Goal: Task Accomplishment & Management: Use online tool/utility

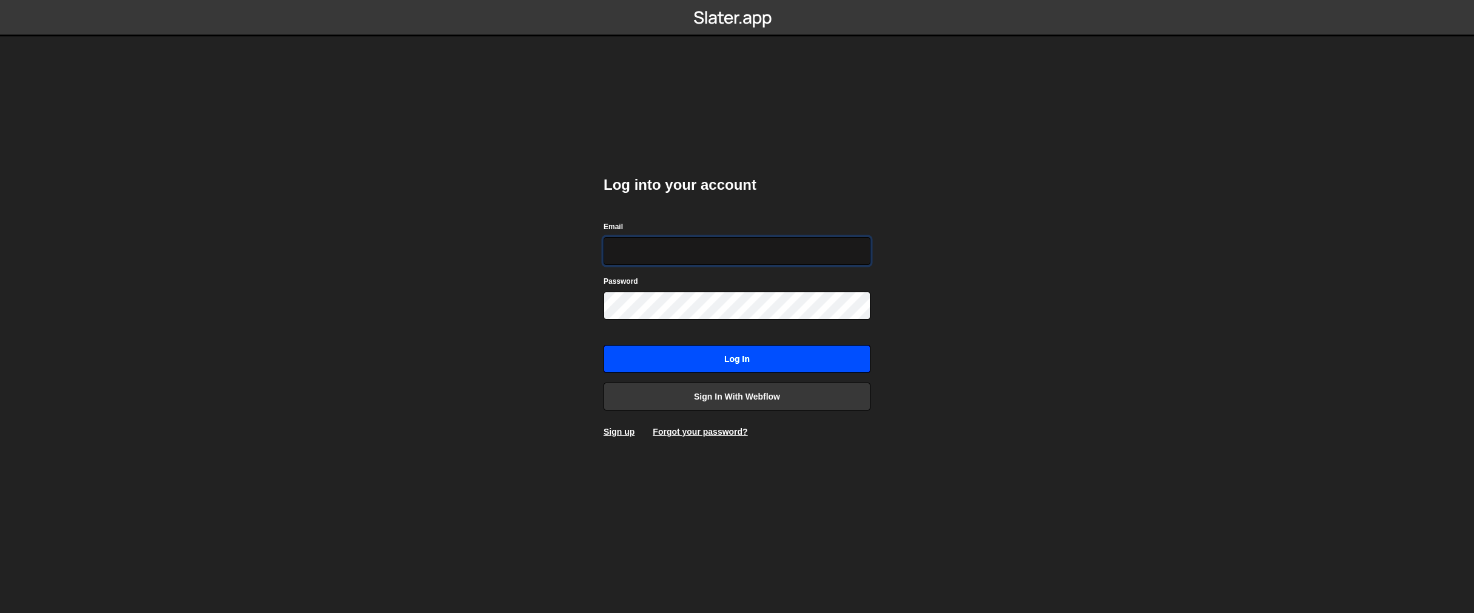
type input "team@easiserv.com"
click at [743, 356] on input "Log in" at bounding box center [737, 359] width 267 height 28
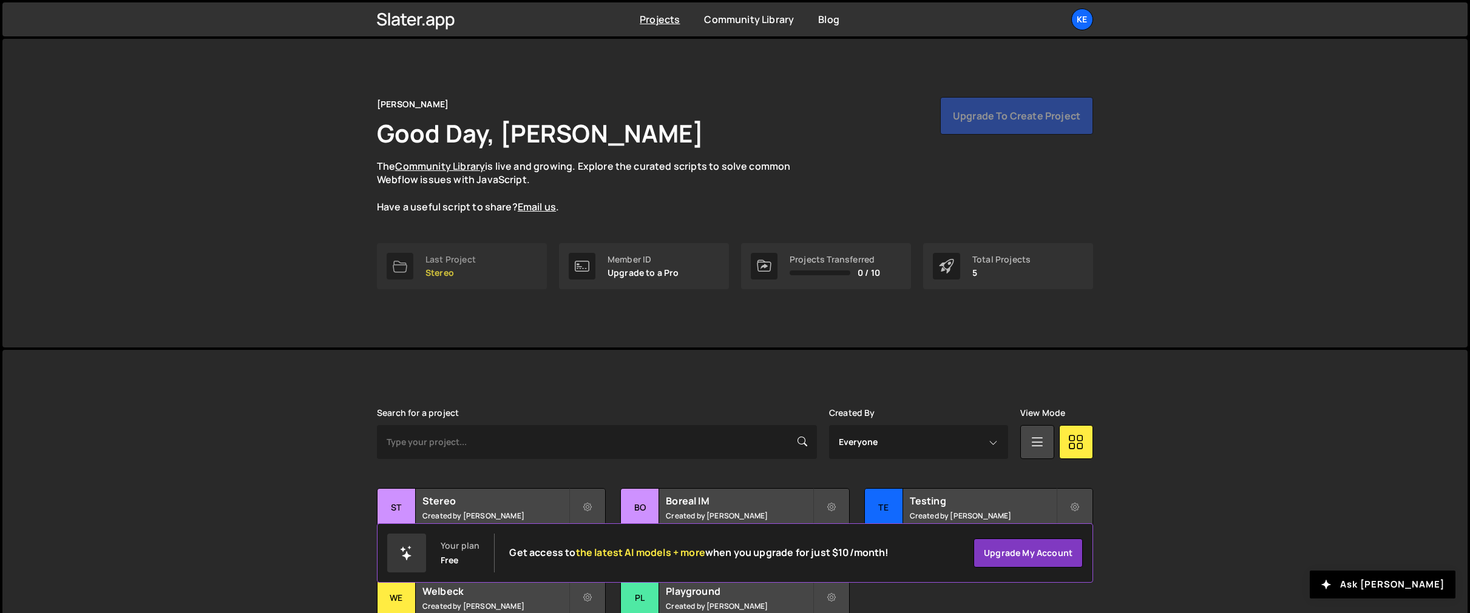
click at [442, 260] on div "Last Project" at bounding box center [450, 260] width 50 height 10
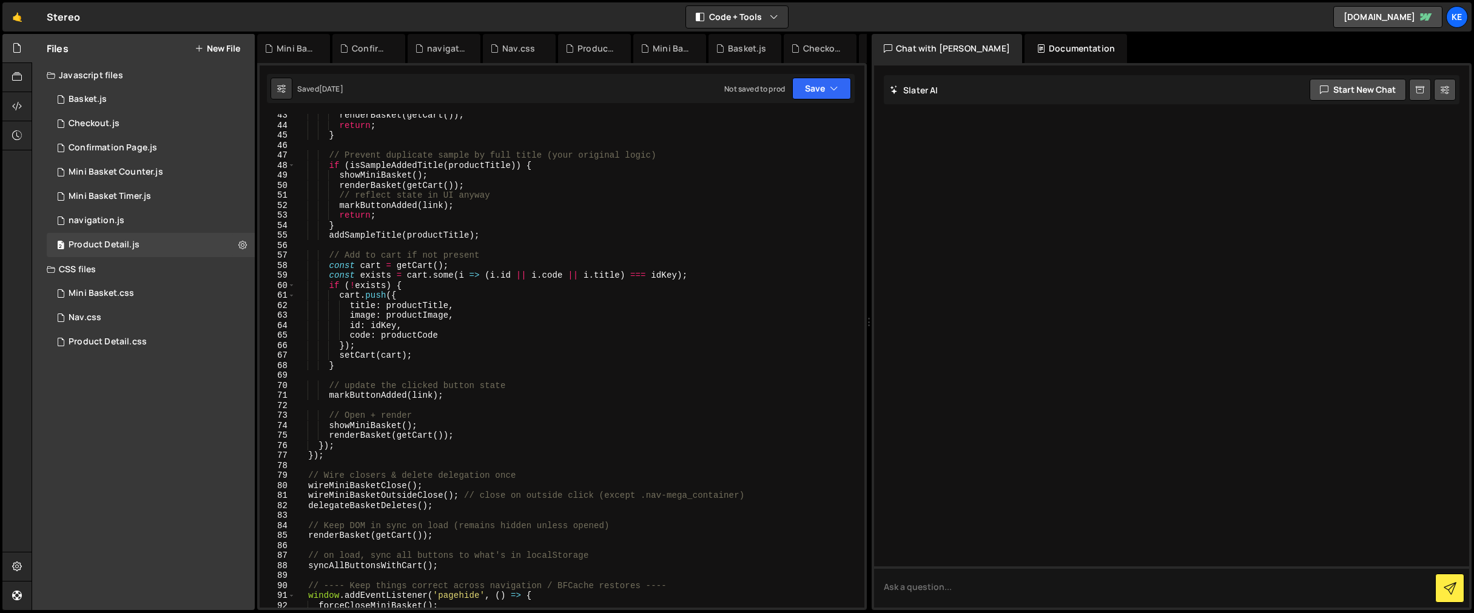
scroll to position [885, 0]
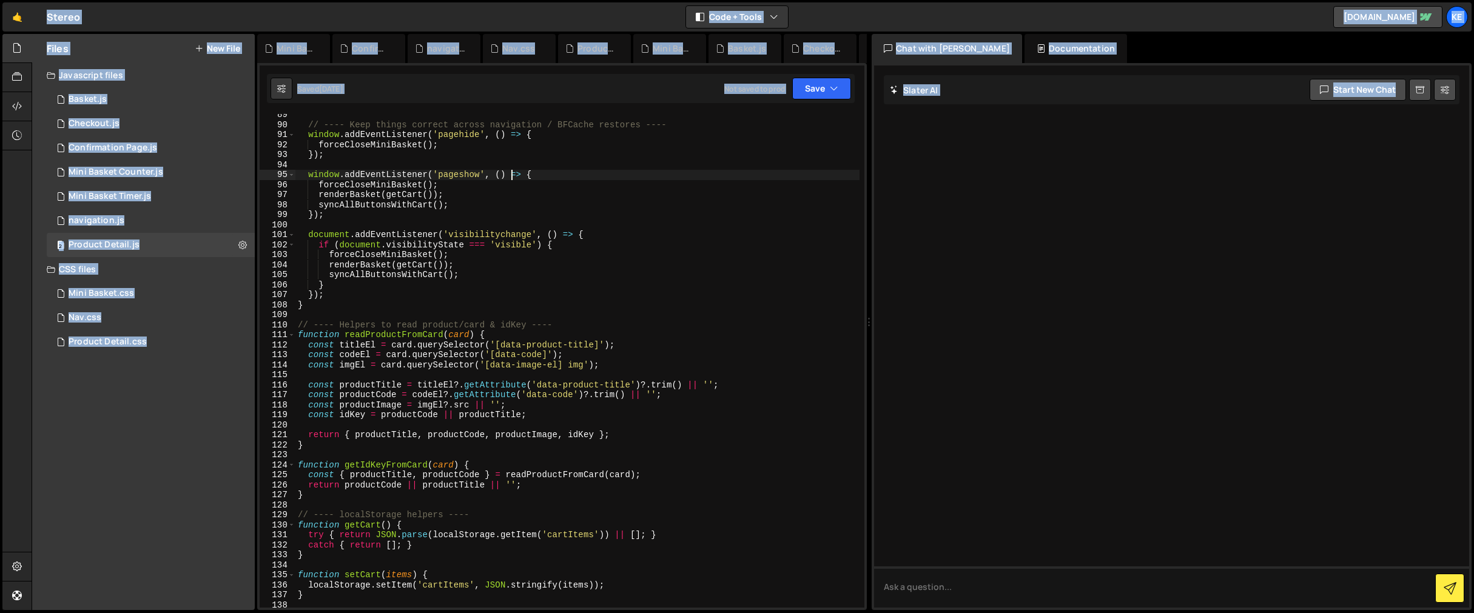
click at [512, 175] on div "// ---- Keep things correct across navigation / BFCache restores ---- window . …" at bounding box center [577, 367] width 564 height 514
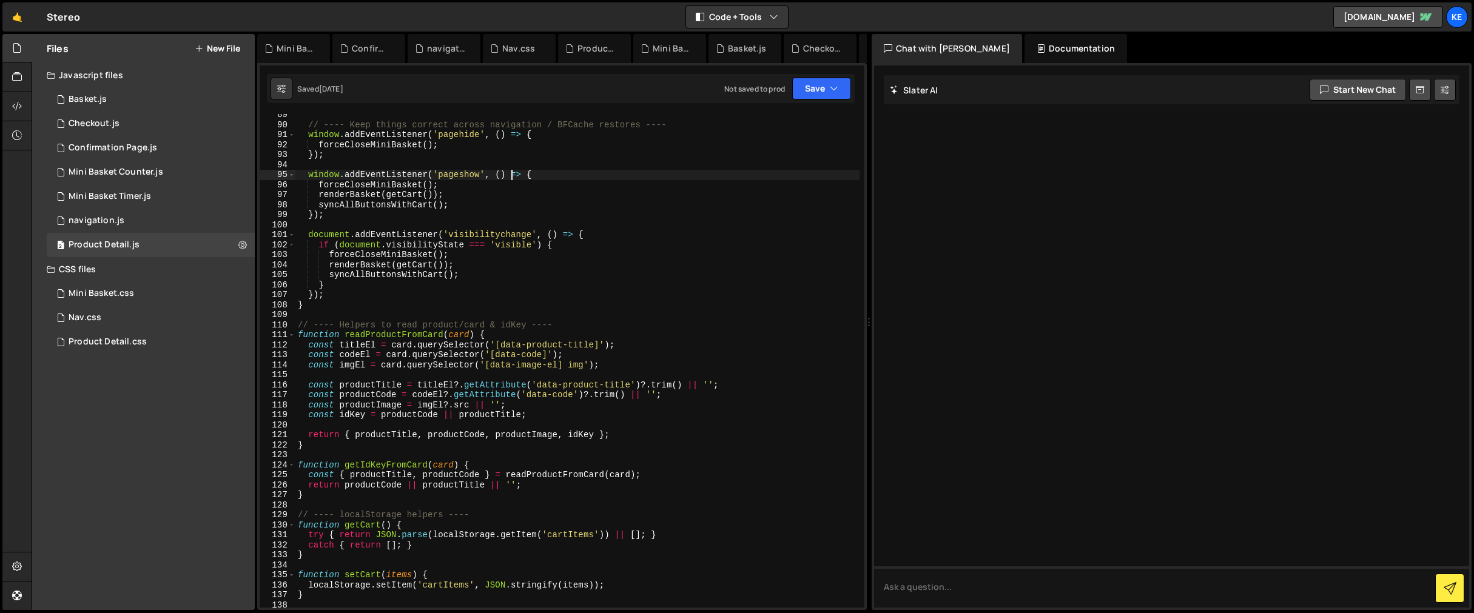
type textarea "}"
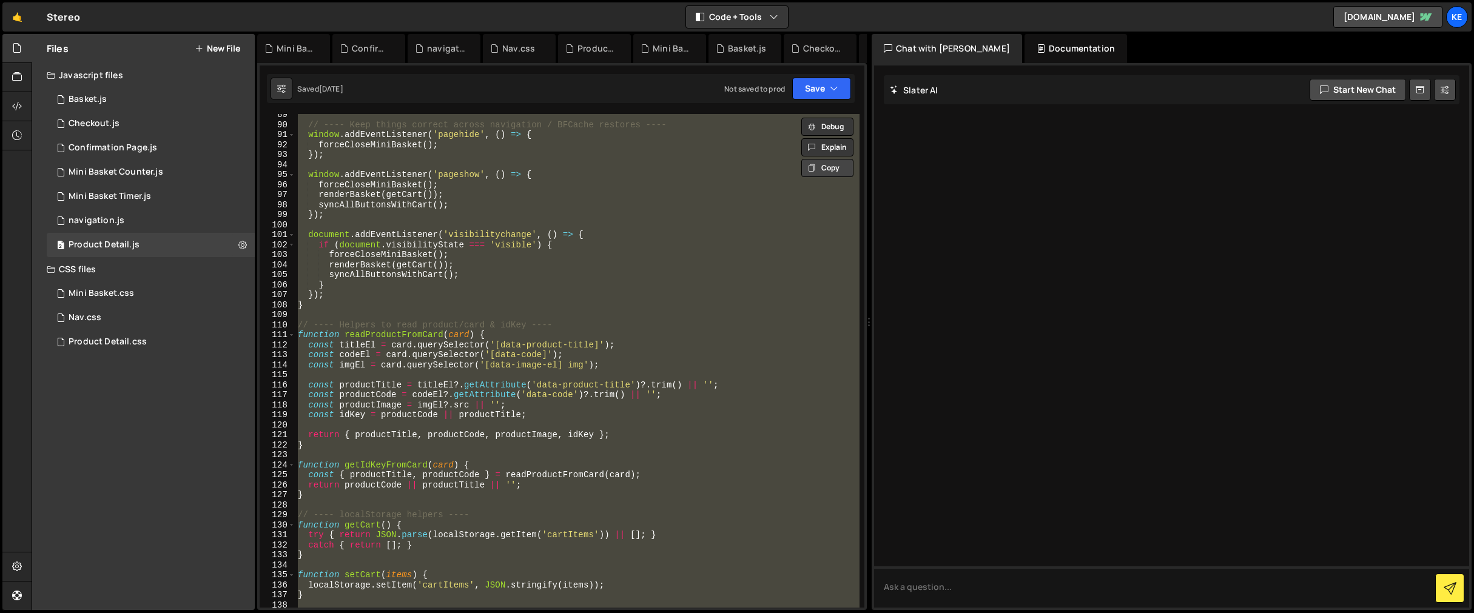
click at [823, 174] on button "Copy" at bounding box center [828, 168] width 52 height 18
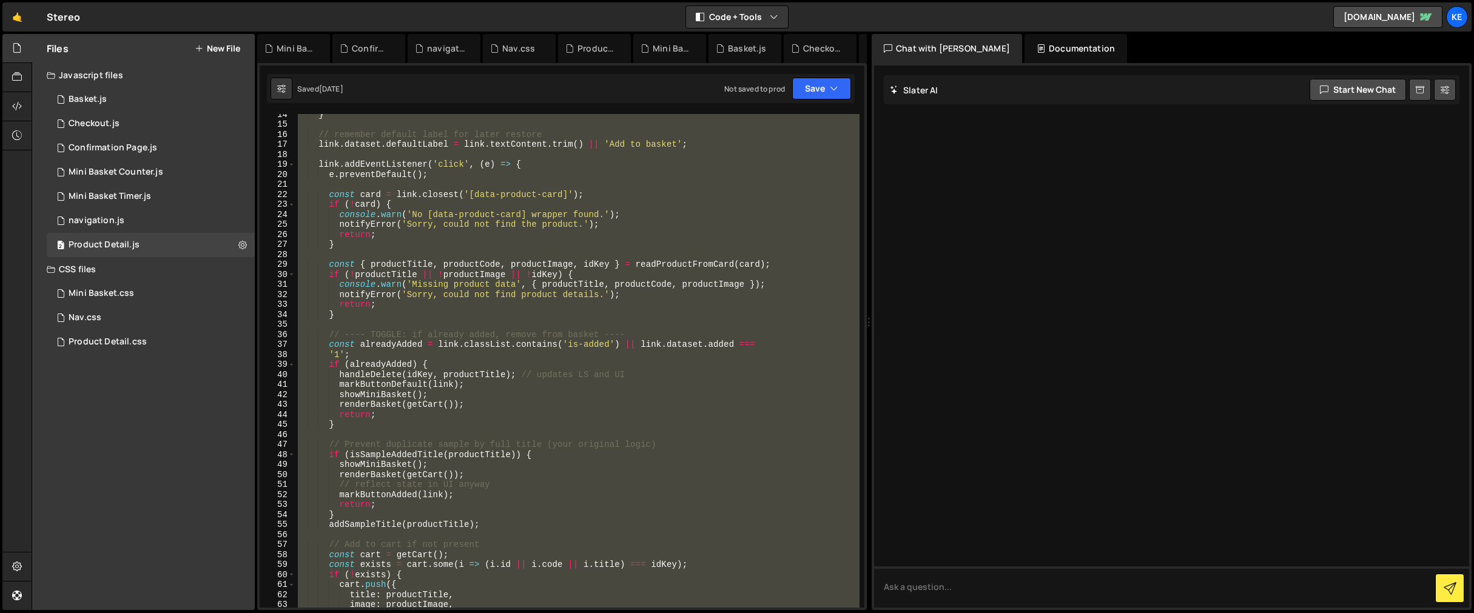
scroll to position [70, 0]
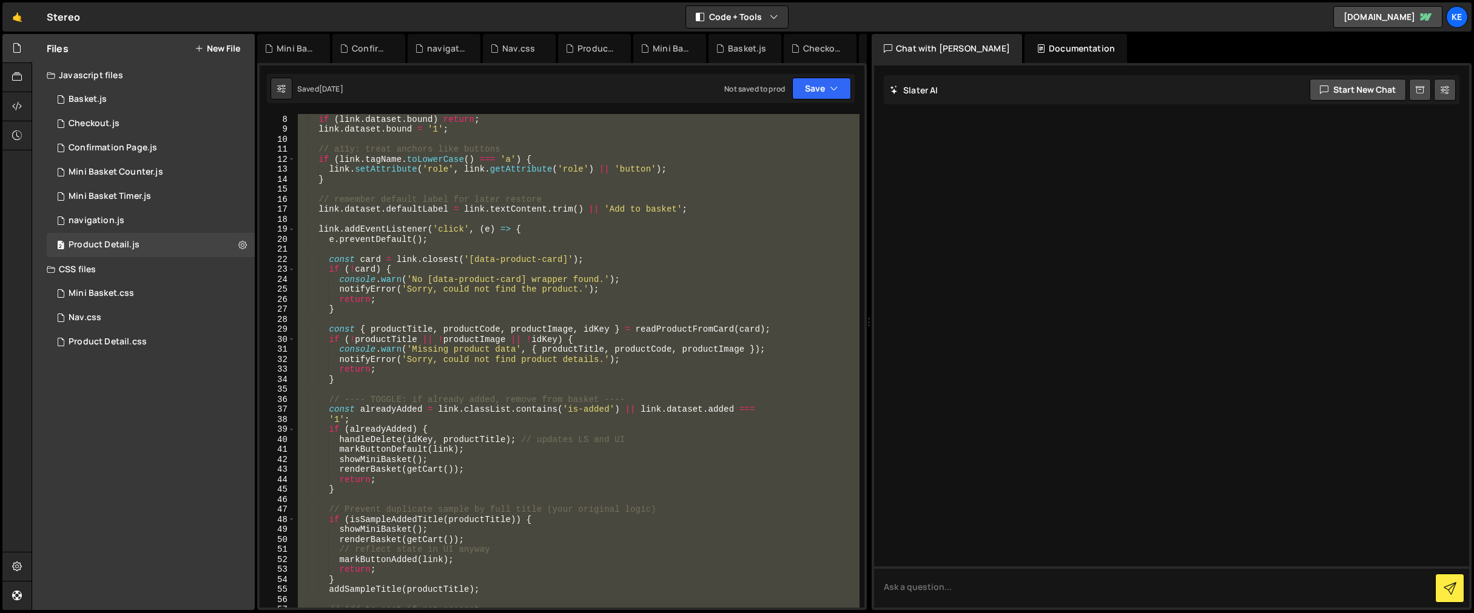
click at [567, 250] on div "document . querySelectorAll ( '.add_to_cart' ) . forEach ( link => { if ( link …" at bounding box center [577, 361] width 564 height 494
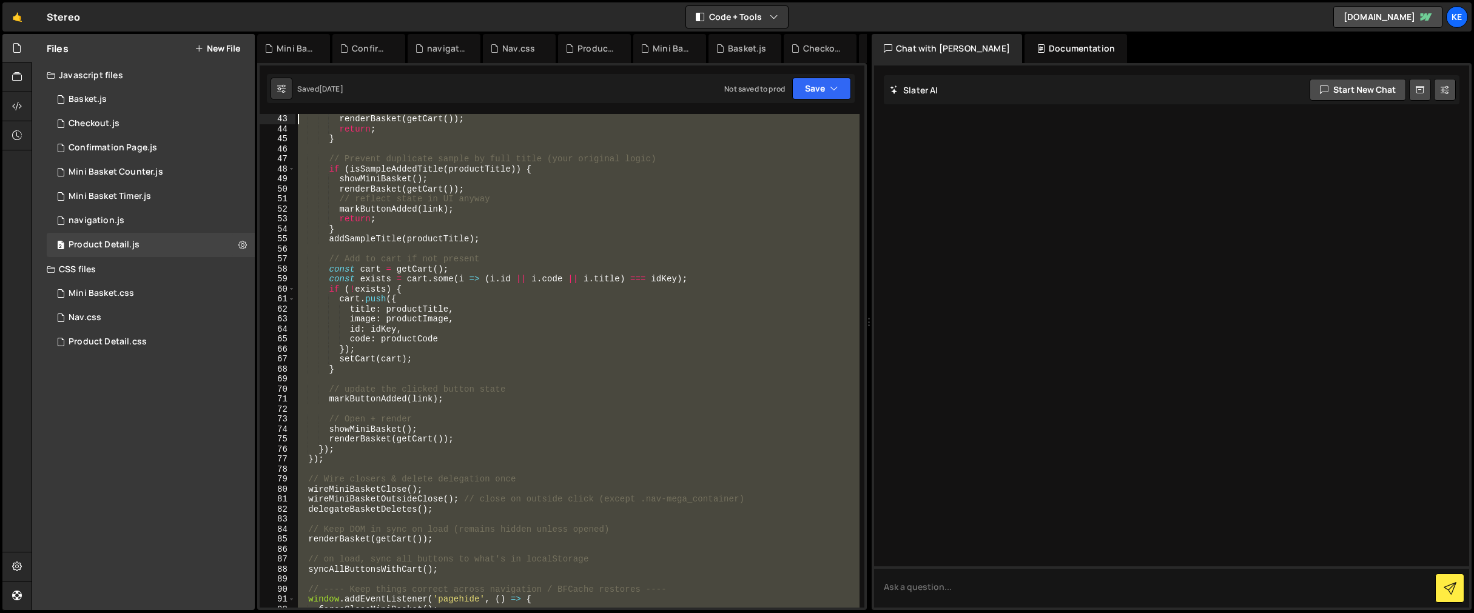
scroll to position [0, 0]
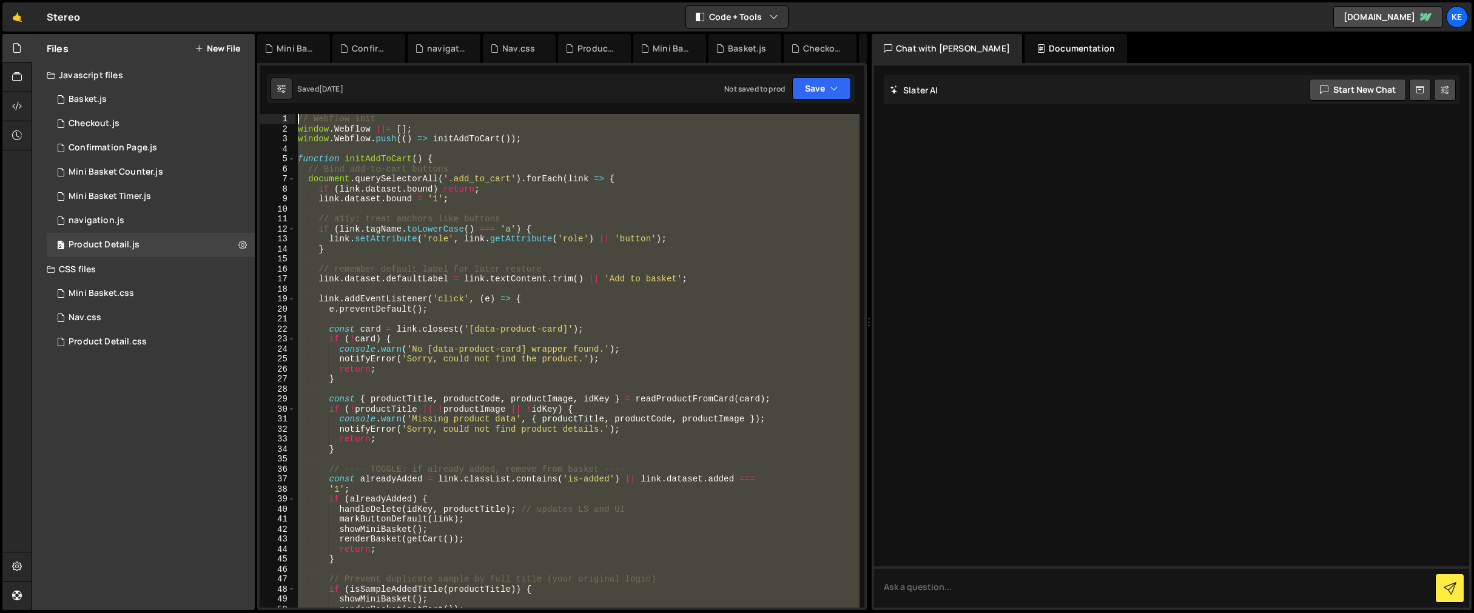
drag, startPoint x: 434, startPoint y: 454, endPoint x: 286, endPoint y: 32, distance: 448.1
click at [286, 32] on div "Hold on a sec... Are you certain you wish to leave this page? Any changes you'v…" at bounding box center [737, 306] width 1474 height 613
type textarea "// Webflow init window.Webflow ||= [];"
paste textarea
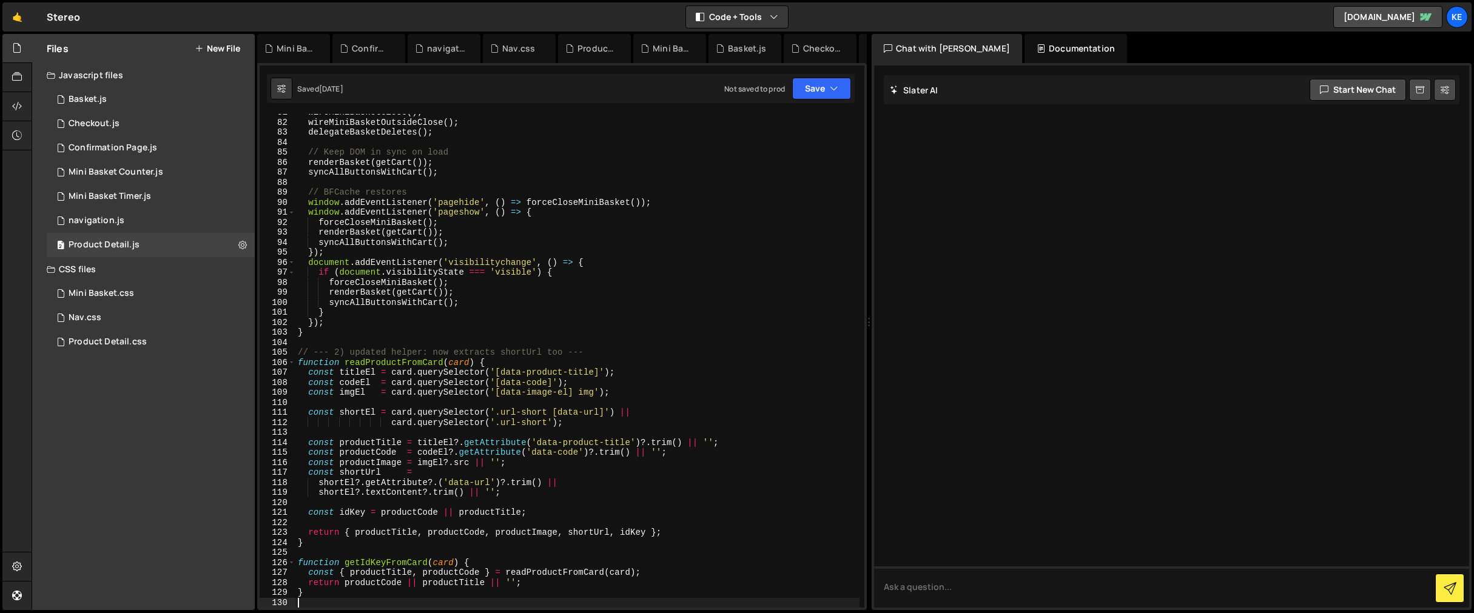
scroll to position [905, 0]
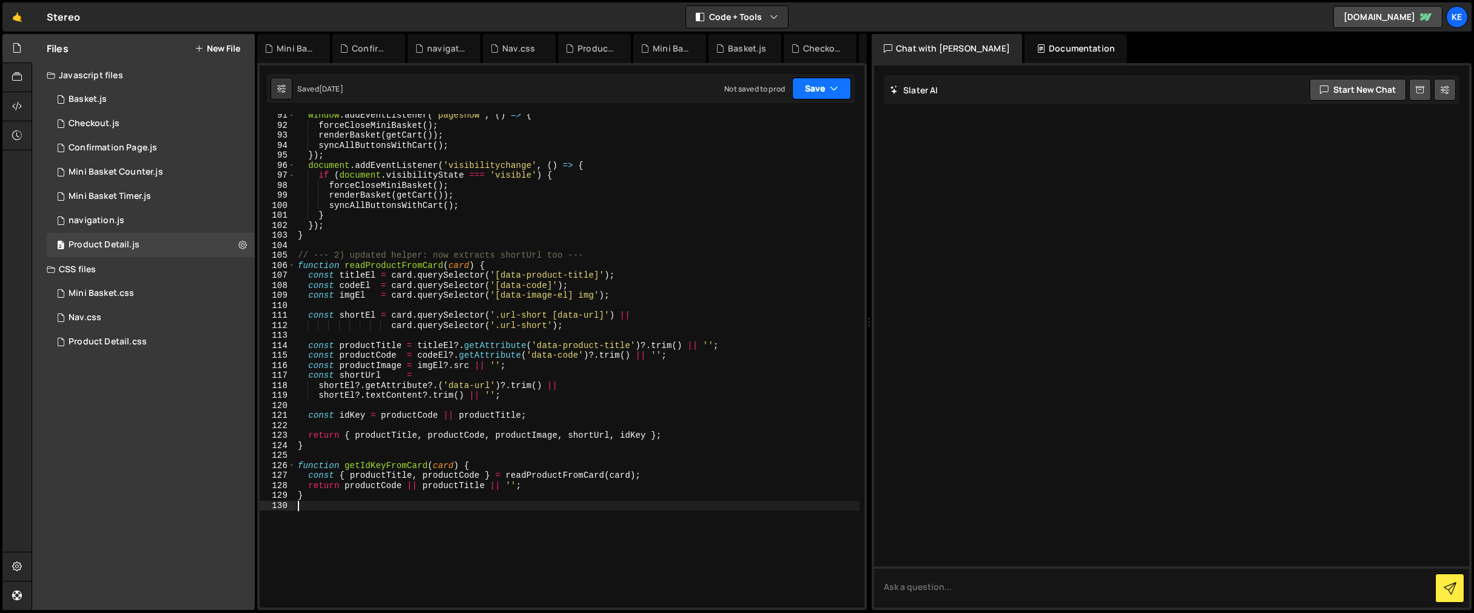
click at [805, 84] on button "Save" at bounding box center [821, 89] width 59 height 22
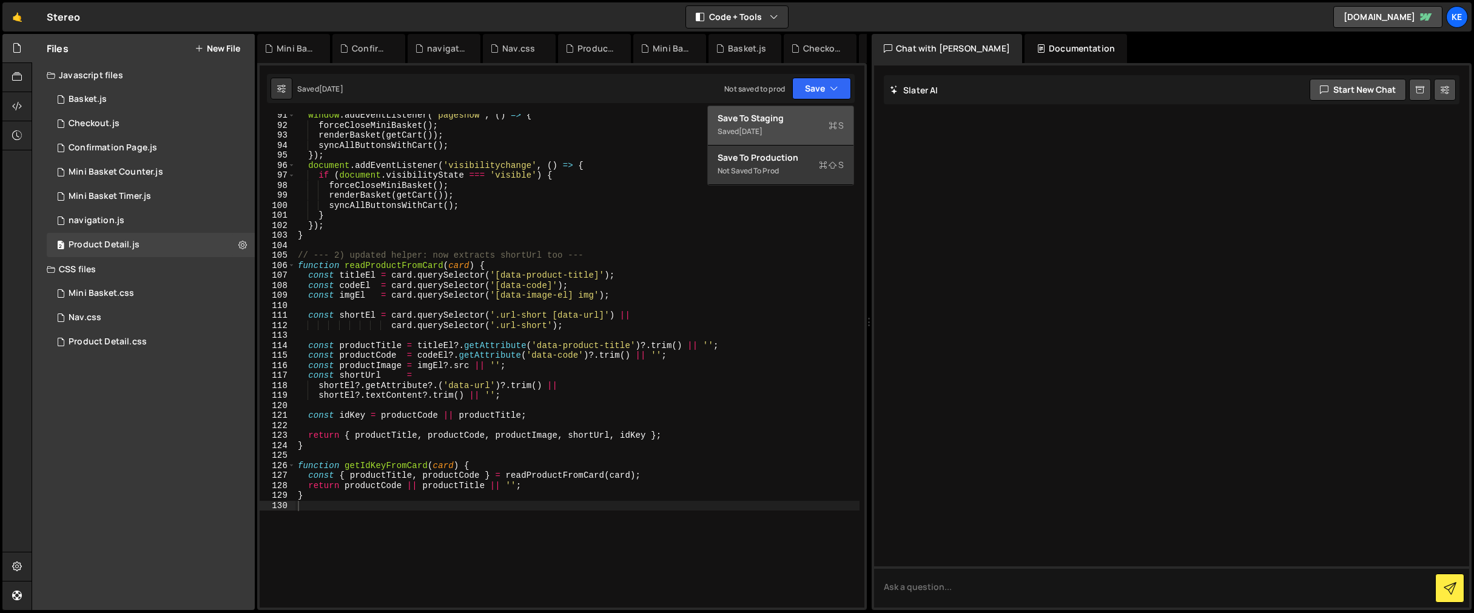
click at [763, 121] on div "Save to Staging S" at bounding box center [781, 118] width 126 height 12
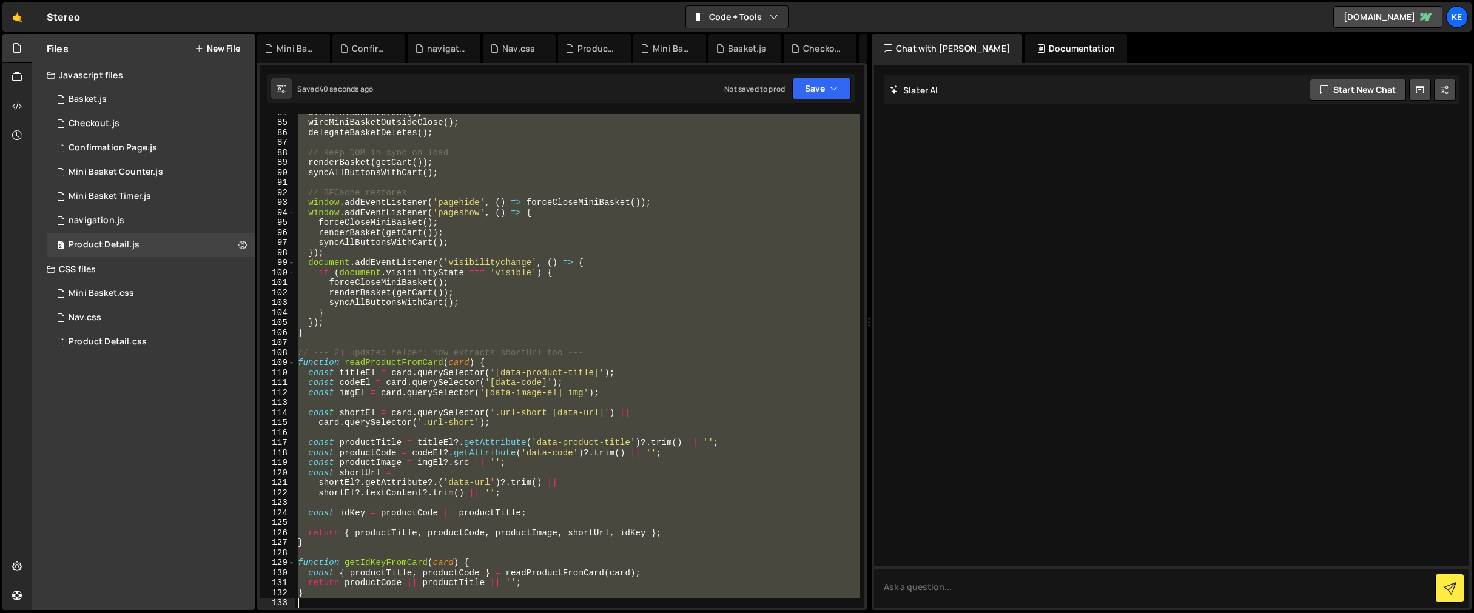
scroll to position [837, 0]
drag, startPoint x: 298, startPoint y: 114, endPoint x: 698, endPoint y: 786, distance: 782.5
click at [698, 613] on html "Projects [GEOGRAPHIC_DATA] Blog Ke Projects Your Teams Account Upgrade Logout" at bounding box center [737, 306] width 1474 height 613
type textarea "}"
paste textarea
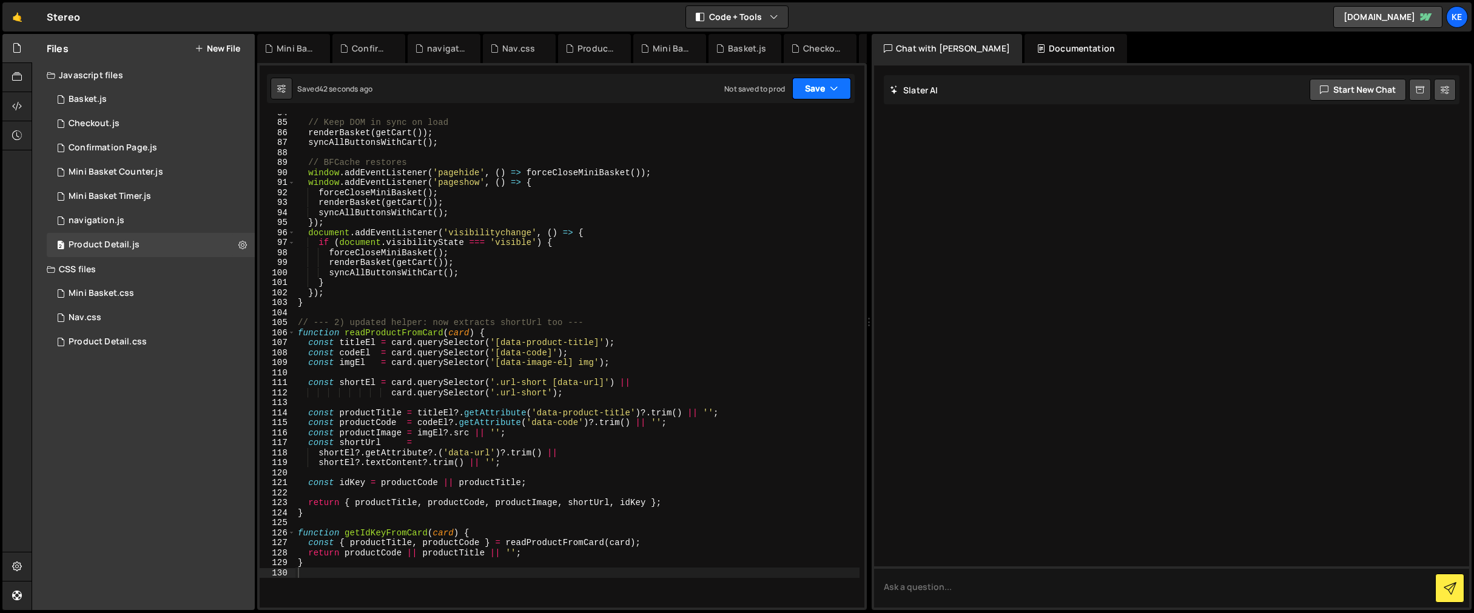
click at [814, 95] on button "Save" at bounding box center [821, 89] width 59 height 22
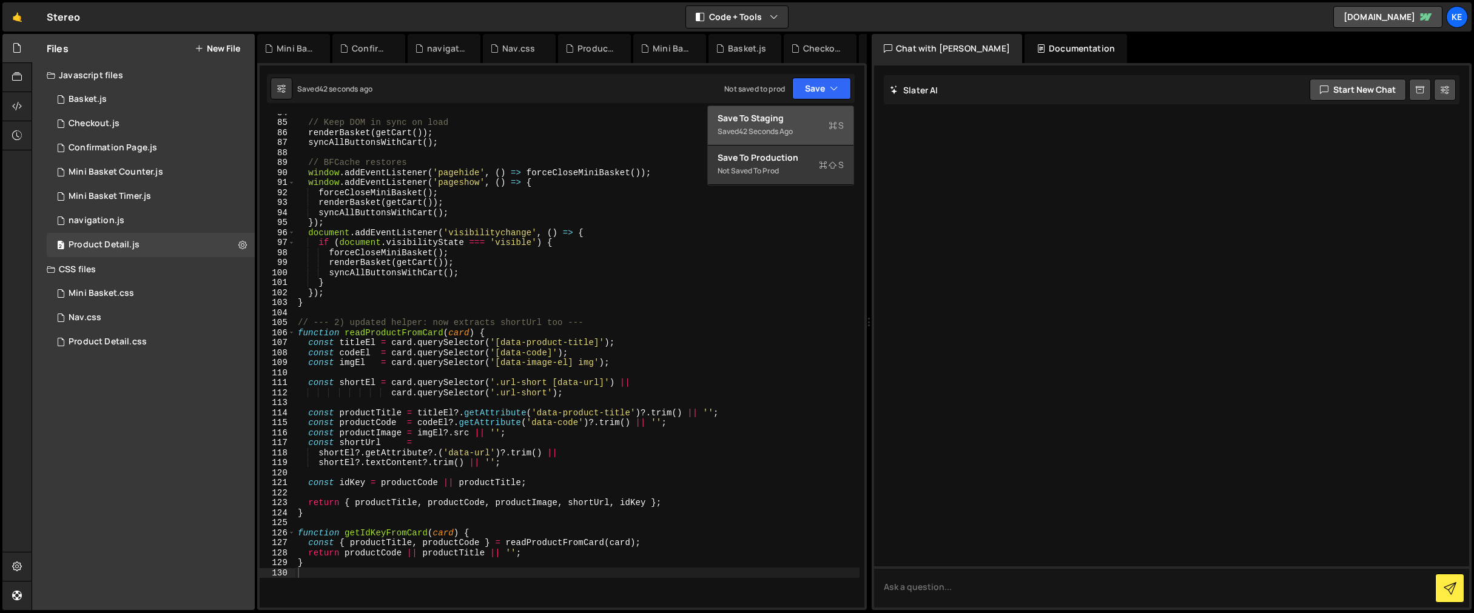
click at [800, 118] on div "Save to Staging S" at bounding box center [781, 118] width 126 height 12
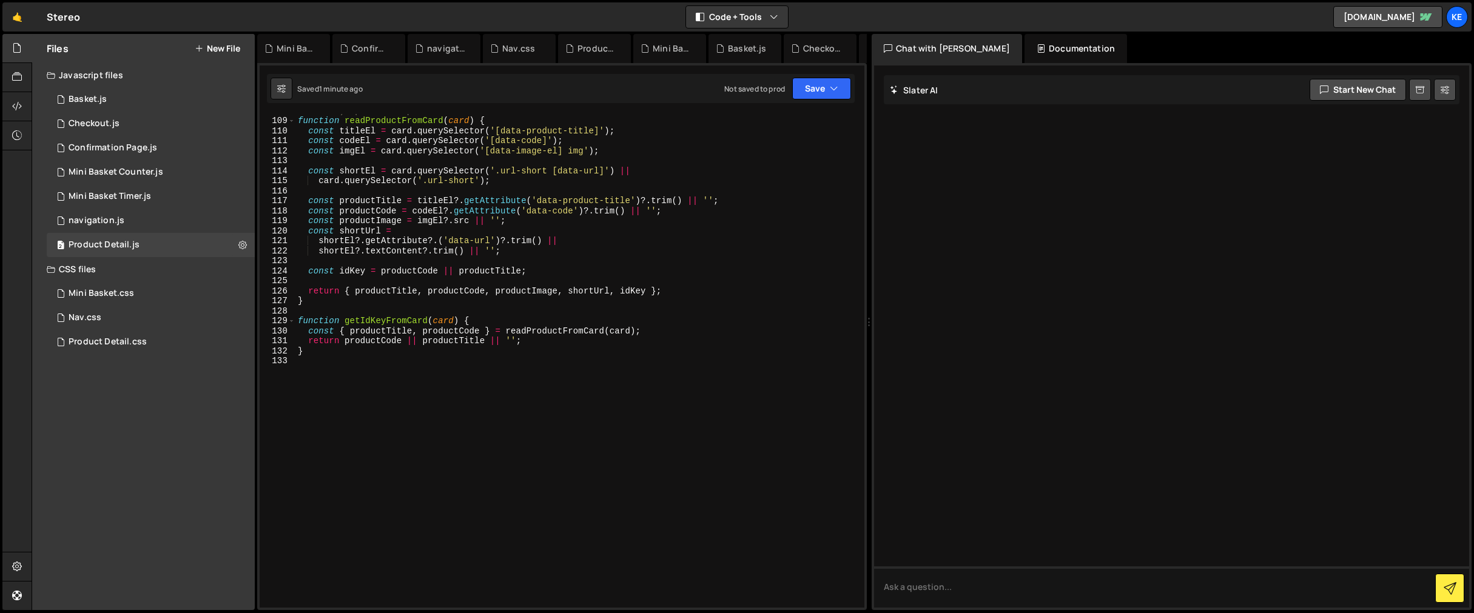
scroll to position [1079, 0]
click at [518, 430] on div "// --- 2) updated helper: now extracts shortUrl too --- function readProductFro…" at bounding box center [577, 363] width 564 height 514
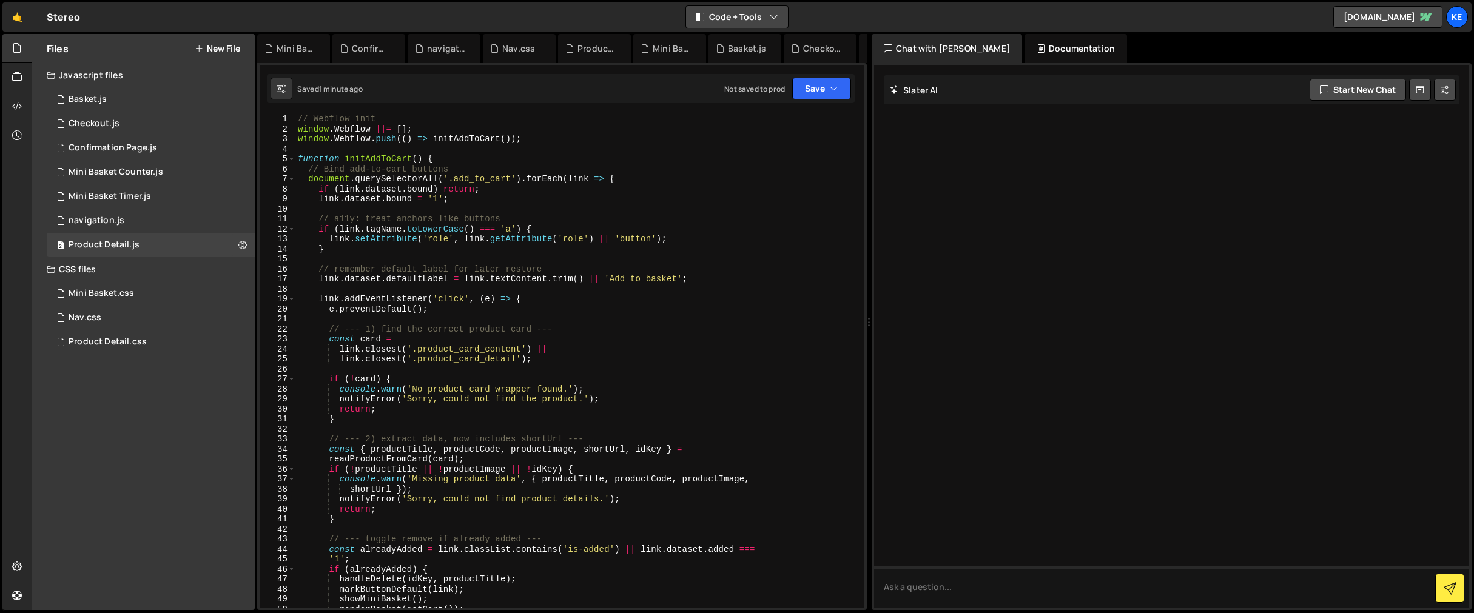
scroll to position [0, 0]
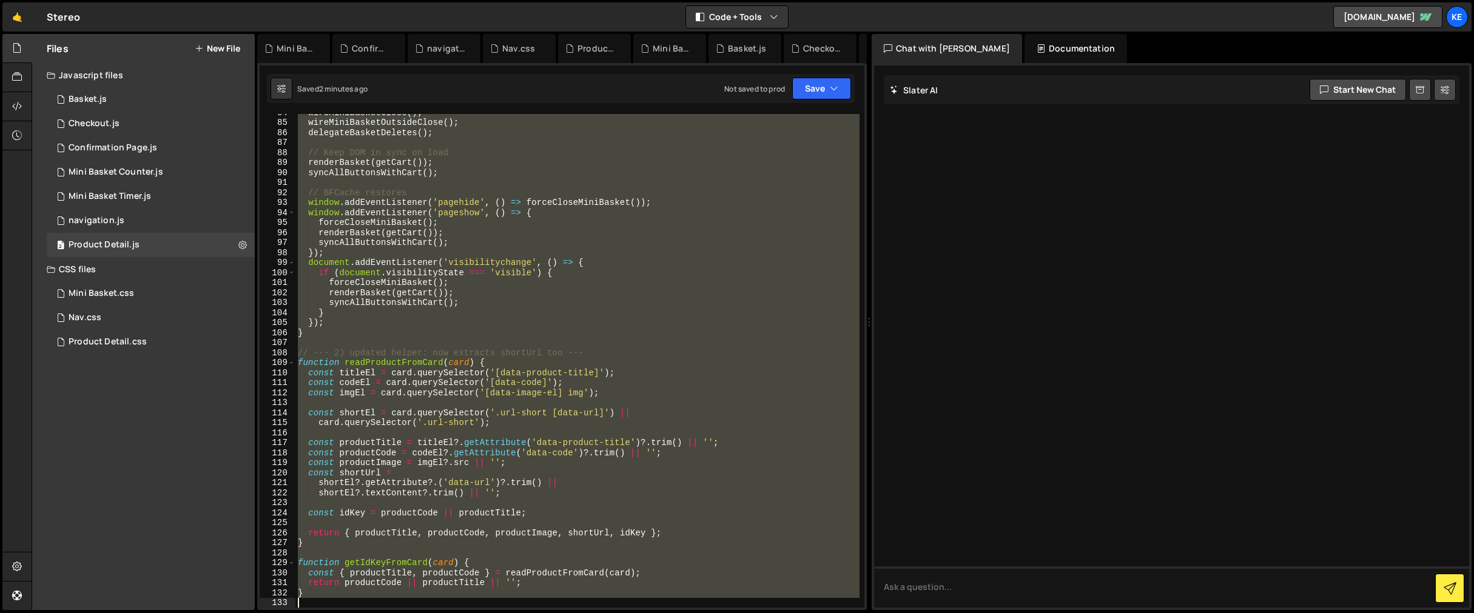
drag, startPoint x: 297, startPoint y: 116, endPoint x: 703, endPoint y: 717, distance: 724.6
click at [703, 613] on html "Projects [GEOGRAPHIC_DATA] Blog Ke Projects Your Teams Account Upgrade Logout" at bounding box center [737, 306] width 1474 height 613
type textarea "}"
paste textarea
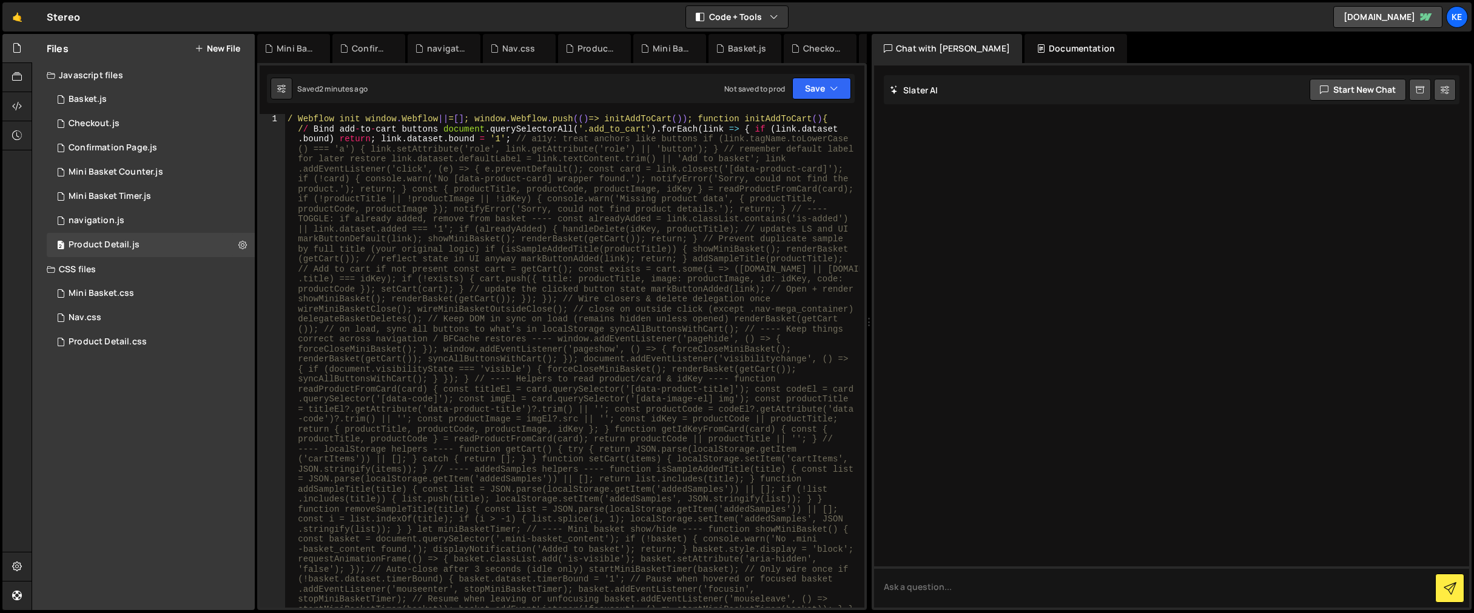
type textarea "}"
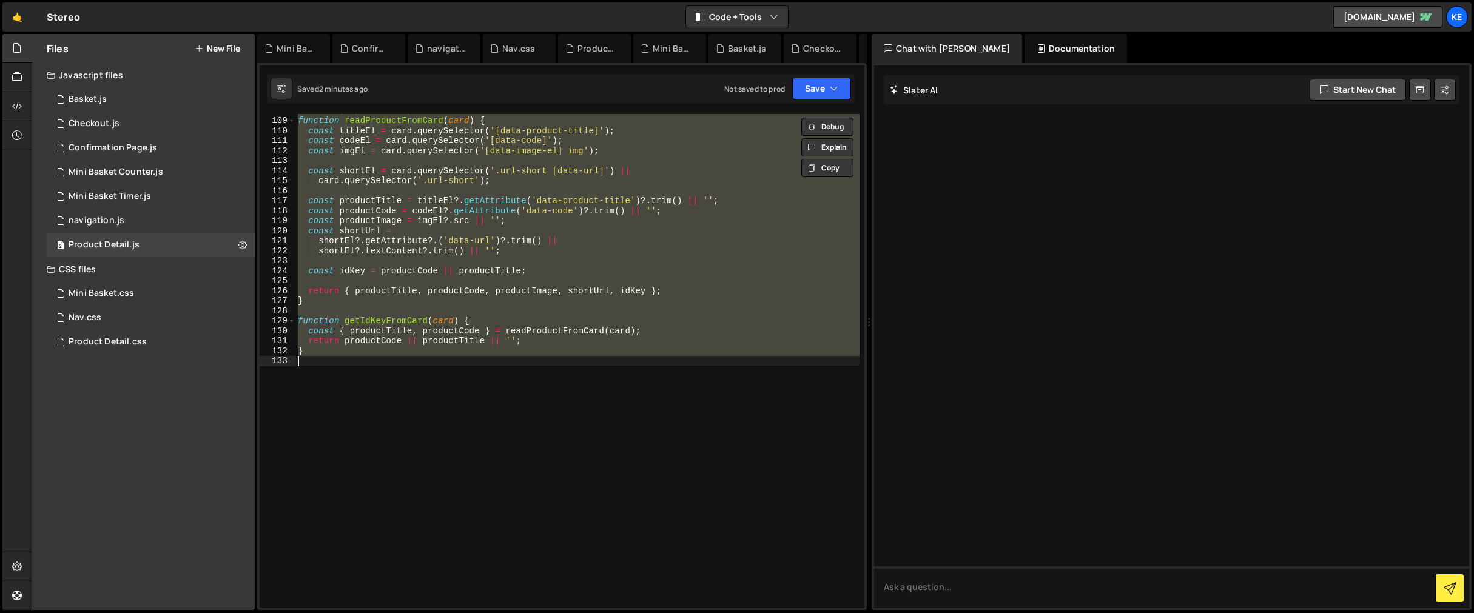
scroll to position [1079, 0]
paste textarea
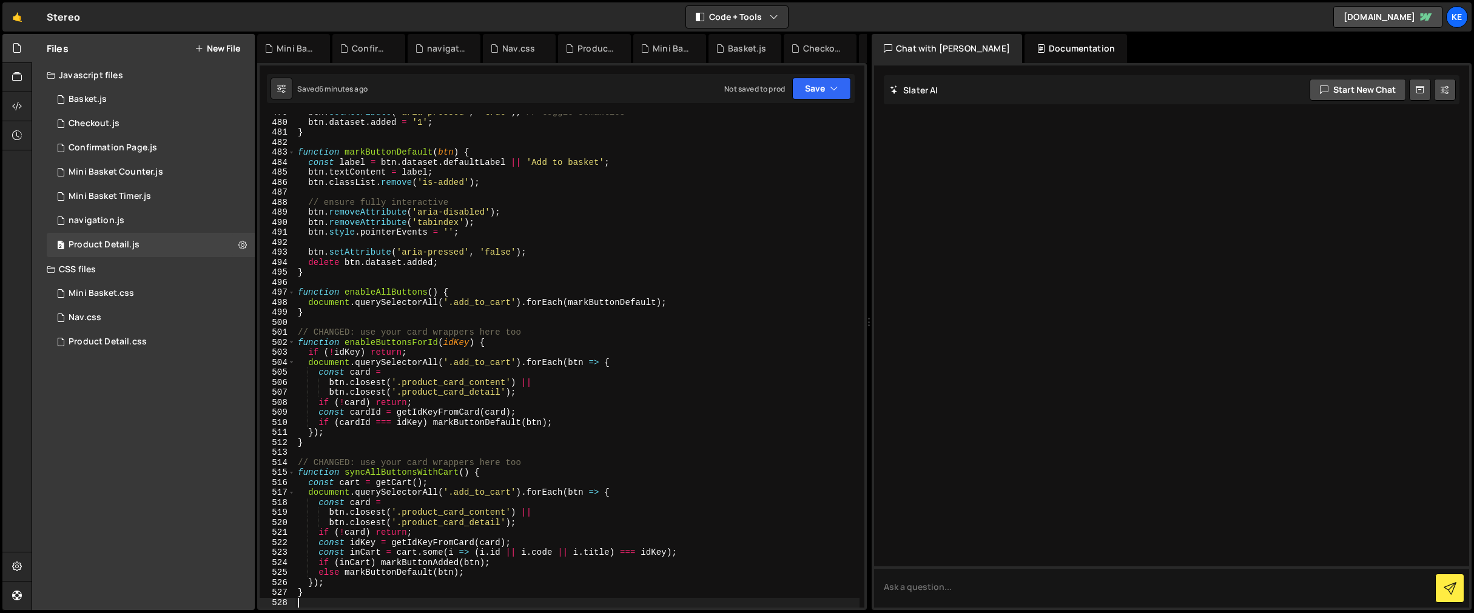
scroll to position [4792, 0]
click at [810, 82] on button "Save" at bounding box center [821, 89] width 59 height 22
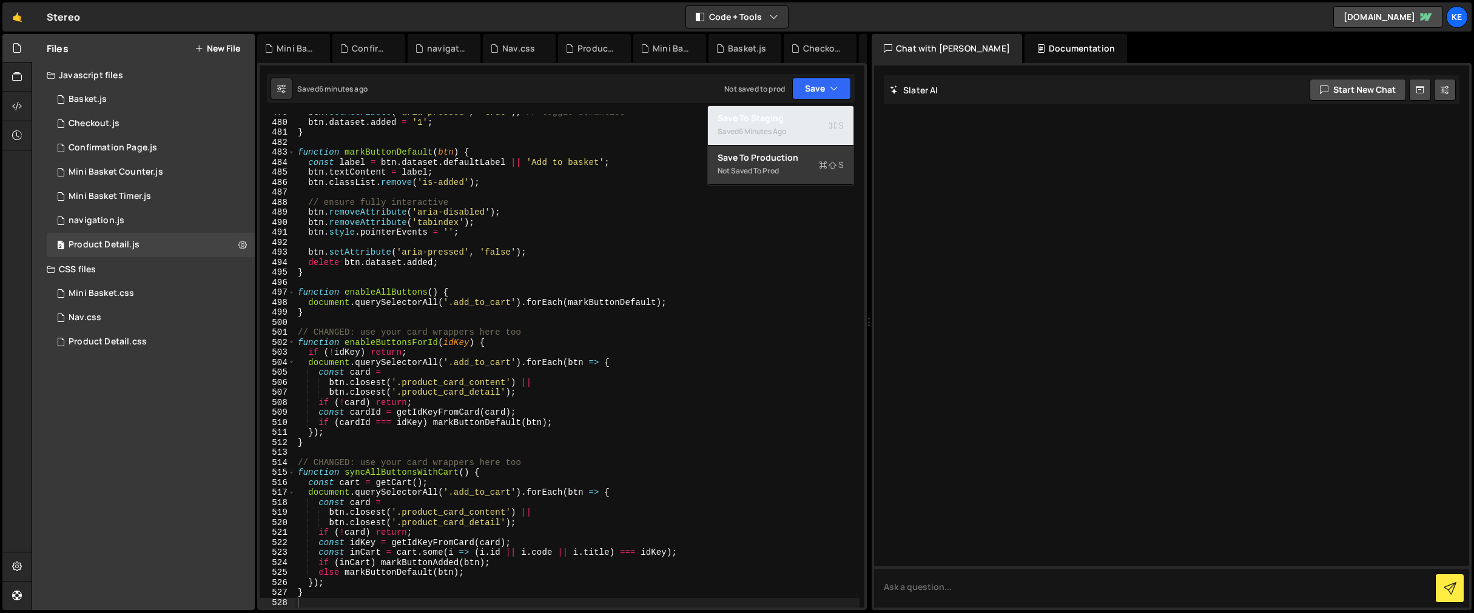
click at [797, 117] on div "Save to Staging S" at bounding box center [781, 118] width 126 height 12
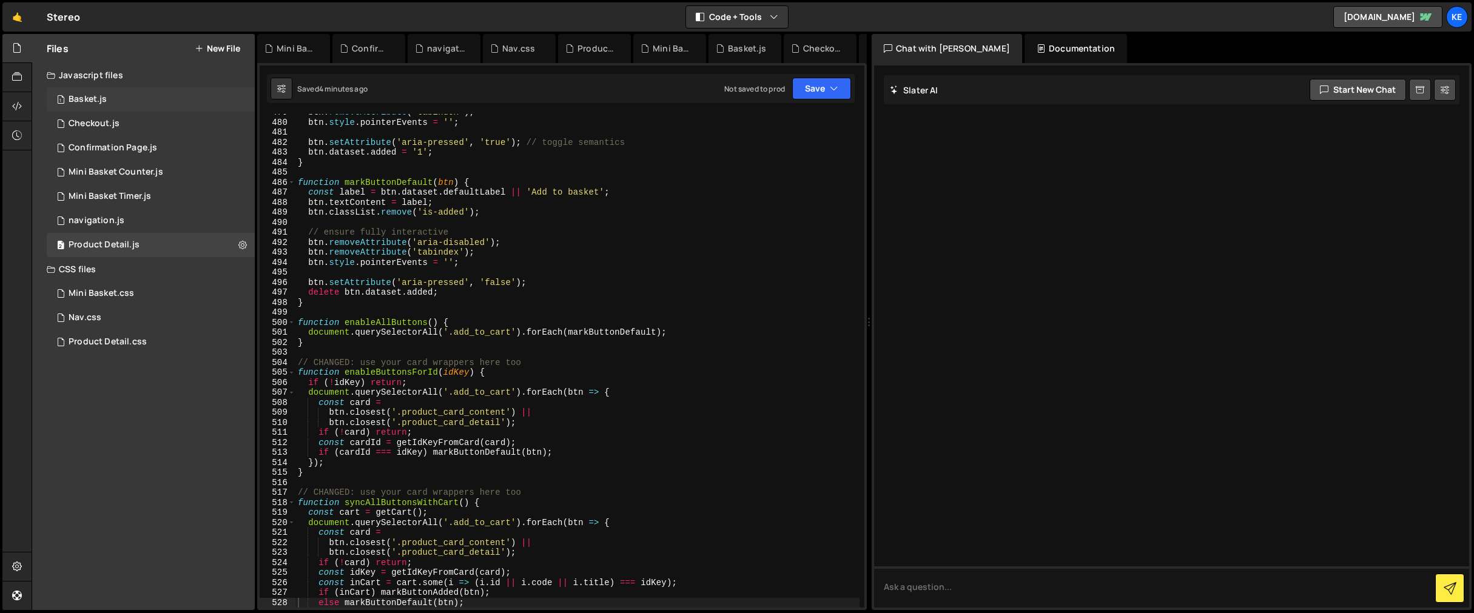
click at [89, 102] on div "Basket.js" at bounding box center [88, 99] width 38 height 11
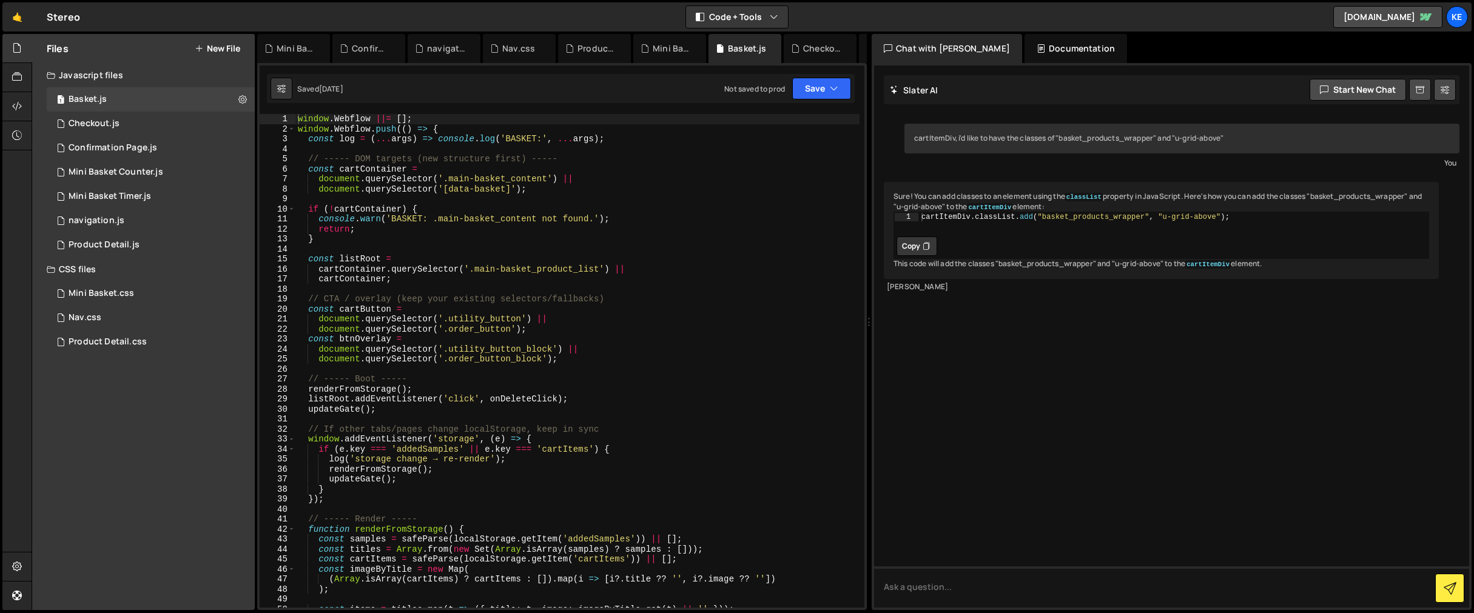
click at [590, 232] on div "window . Webflow ||= [ ] ; window . Webflow . push (( ) => { const log = ( ... …" at bounding box center [577, 371] width 564 height 514
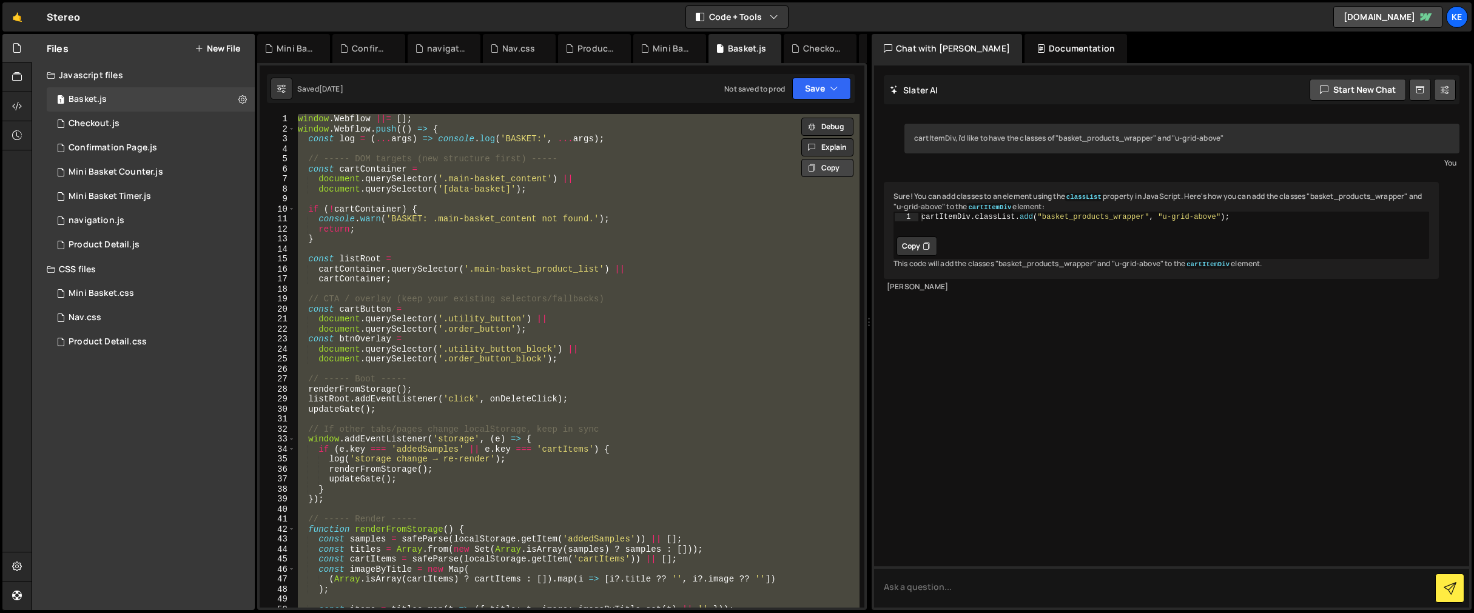
click at [836, 167] on button "Copy" at bounding box center [828, 168] width 52 height 18
click at [580, 206] on div "window . Webflow ||= [ ] ; window . Webflow . push (( ) => { const log = ( ... …" at bounding box center [577, 361] width 564 height 494
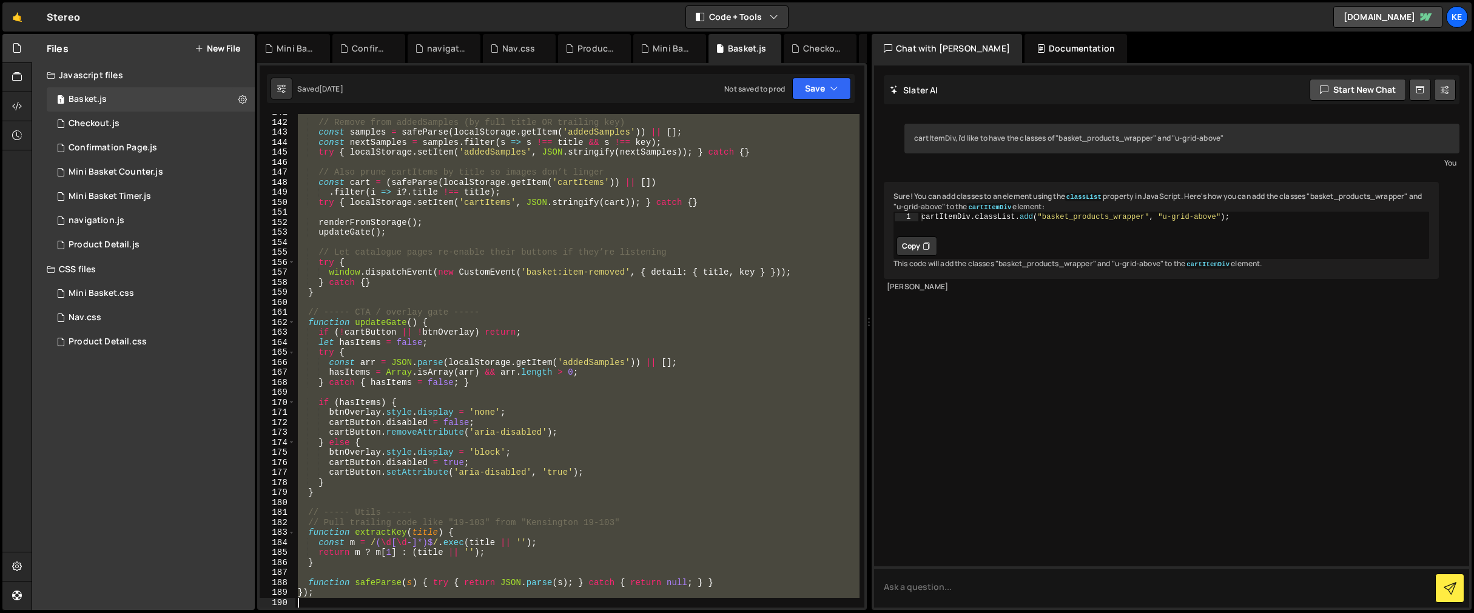
drag, startPoint x: 297, startPoint y: 118, endPoint x: 644, endPoint y: 786, distance: 753.3
click at [644, 613] on html "Projects [GEOGRAPHIC_DATA] Blog Ke Projects Your Teams Account Upgrade Logout" at bounding box center [737, 306] width 1474 height 613
type textarea "});"
paste textarea
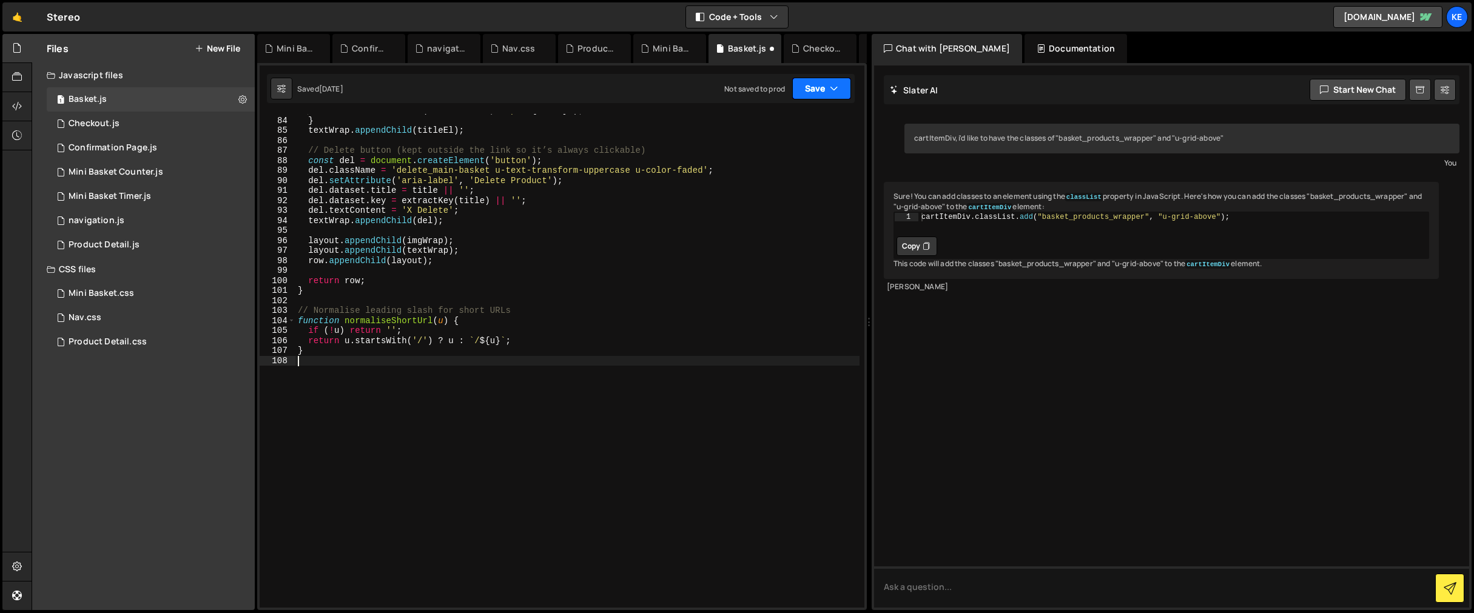
click at [824, 90] on button "Save" at bounding box center [821, 89] width 59 height 22
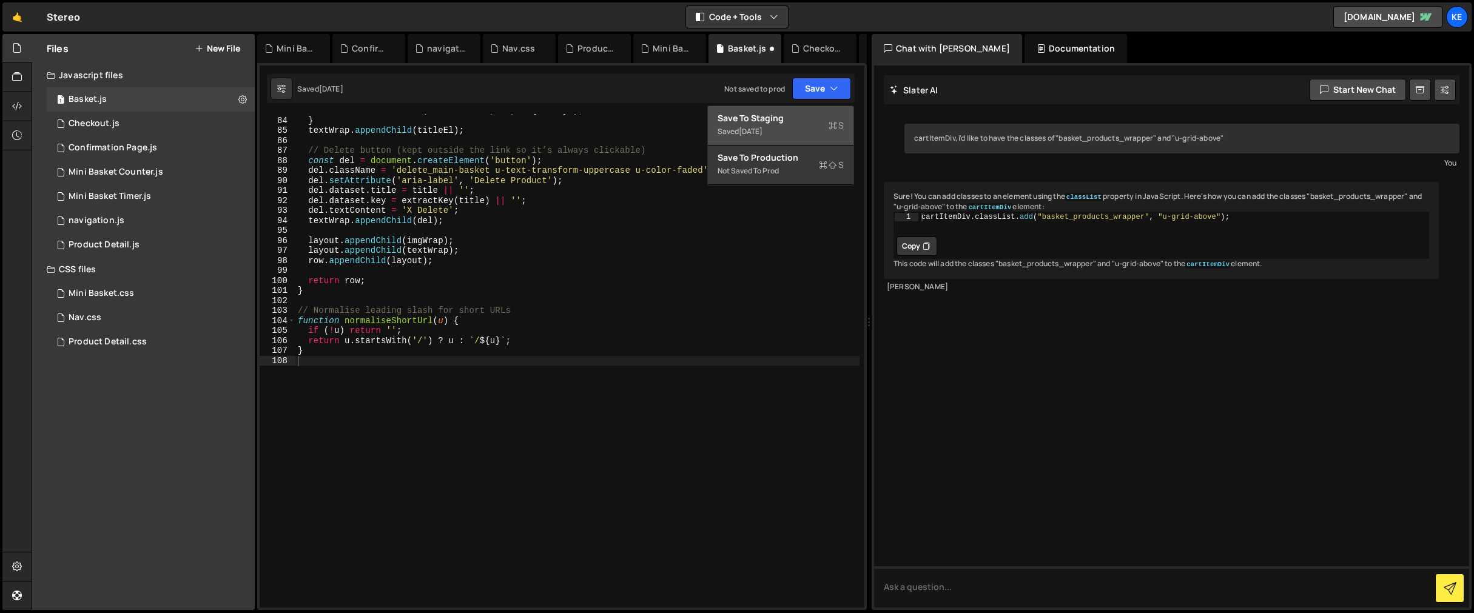
click at [768, 115] on div "Save to Staging S" at bounding box center [781, 118] width 126 height 12
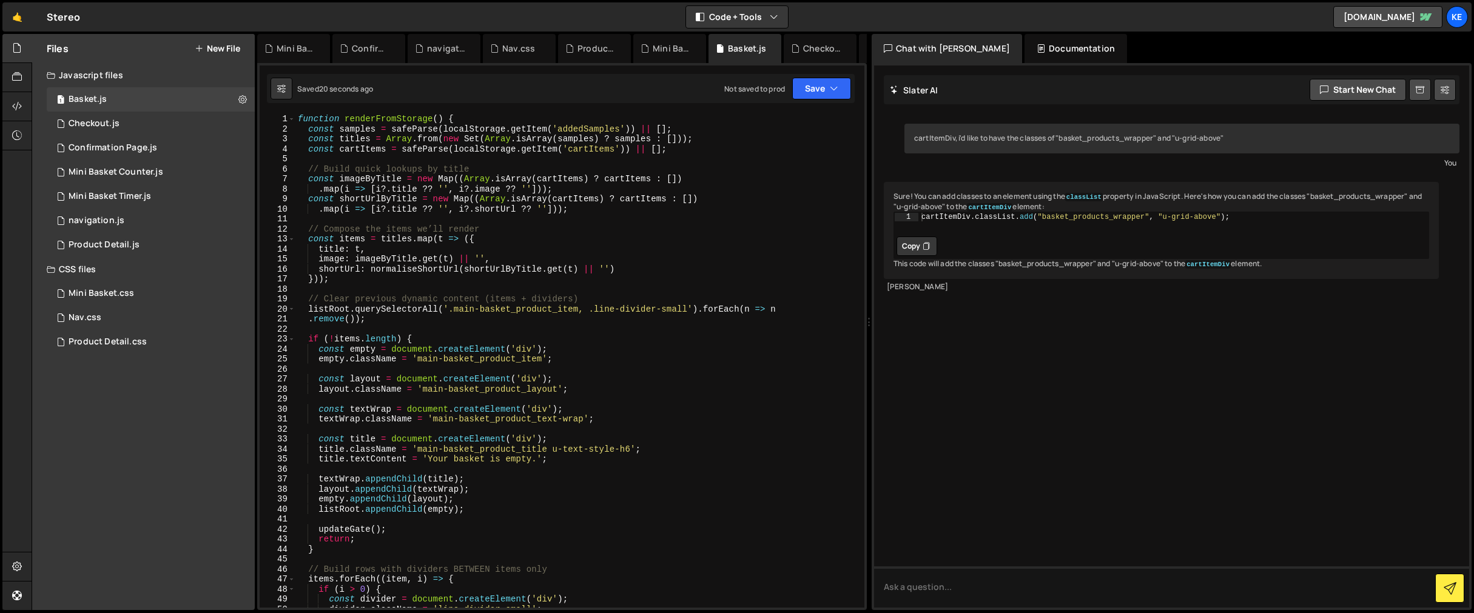
scroll to position [0, 0]
click at [530, 163] on div "function renderFromStorage ( ) { const samples = safeParse ( localStorage . get…" at bounding box center [577, 371] width 564 height 514
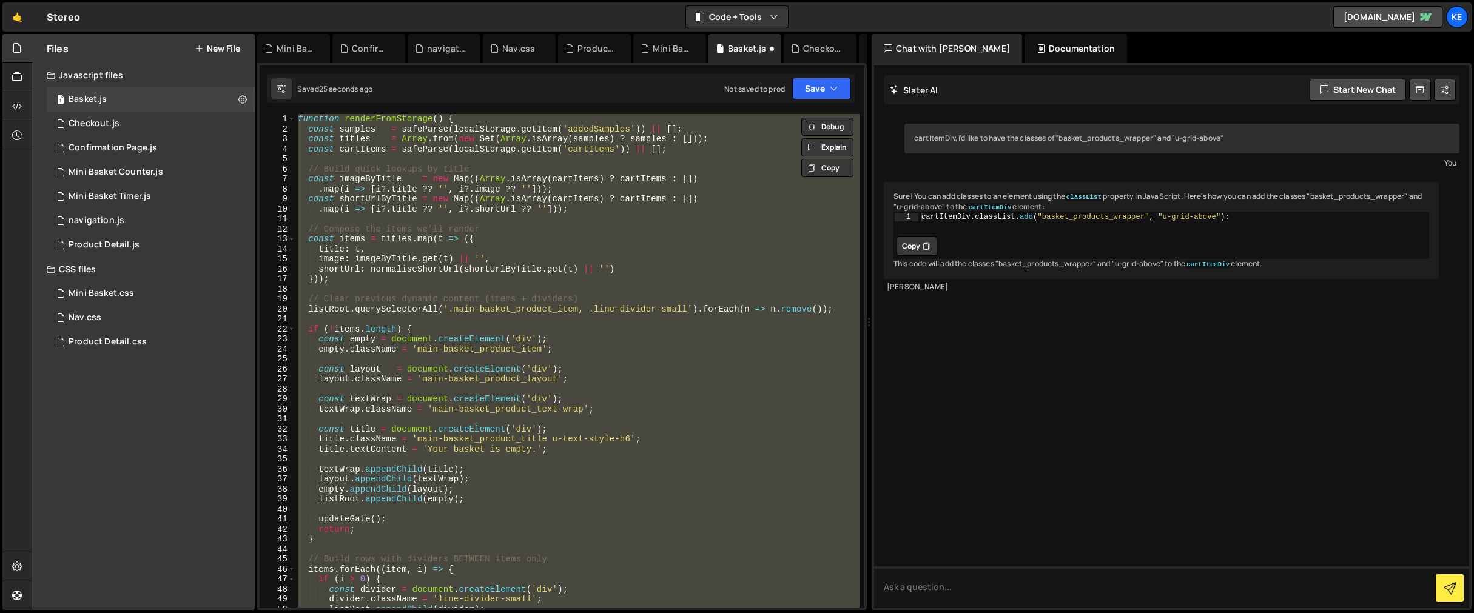
type textarea "});"
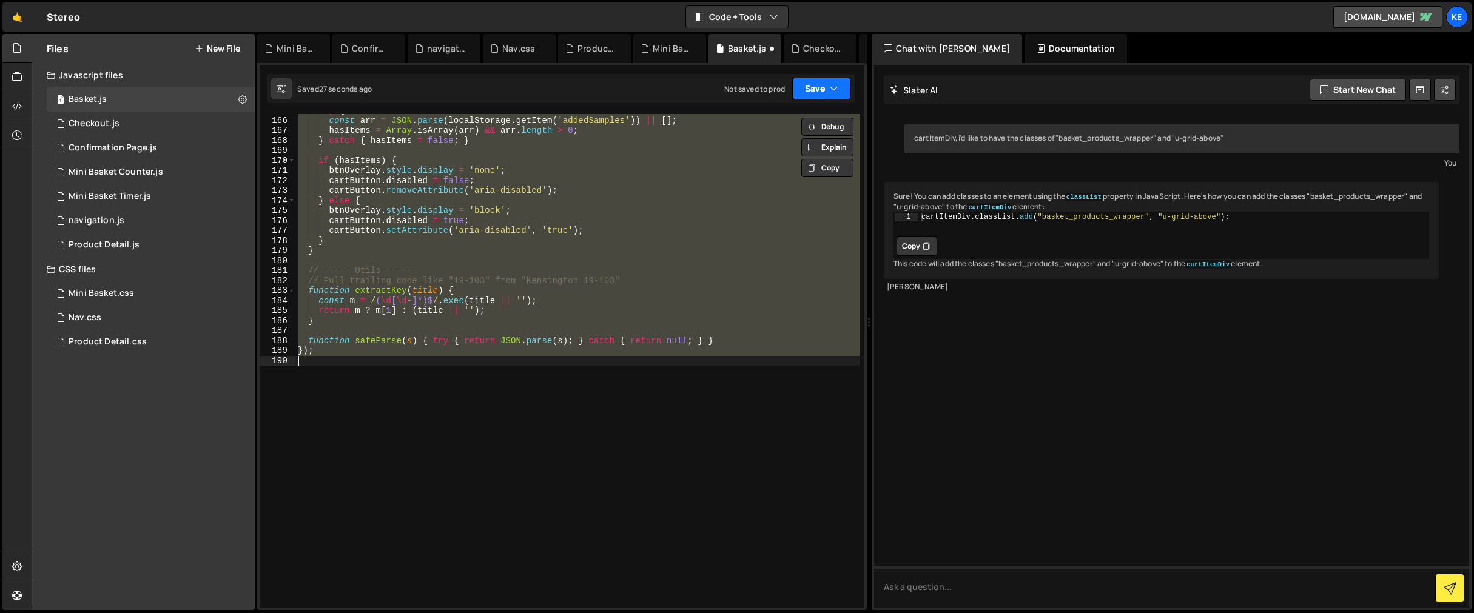
click at [821, 90] on button "Save" at bounding box center [821, 89] width 59 height 22
click at [799, 116] on div "Save to Staging S" at bounding box center [781, 118] width 126 height 12
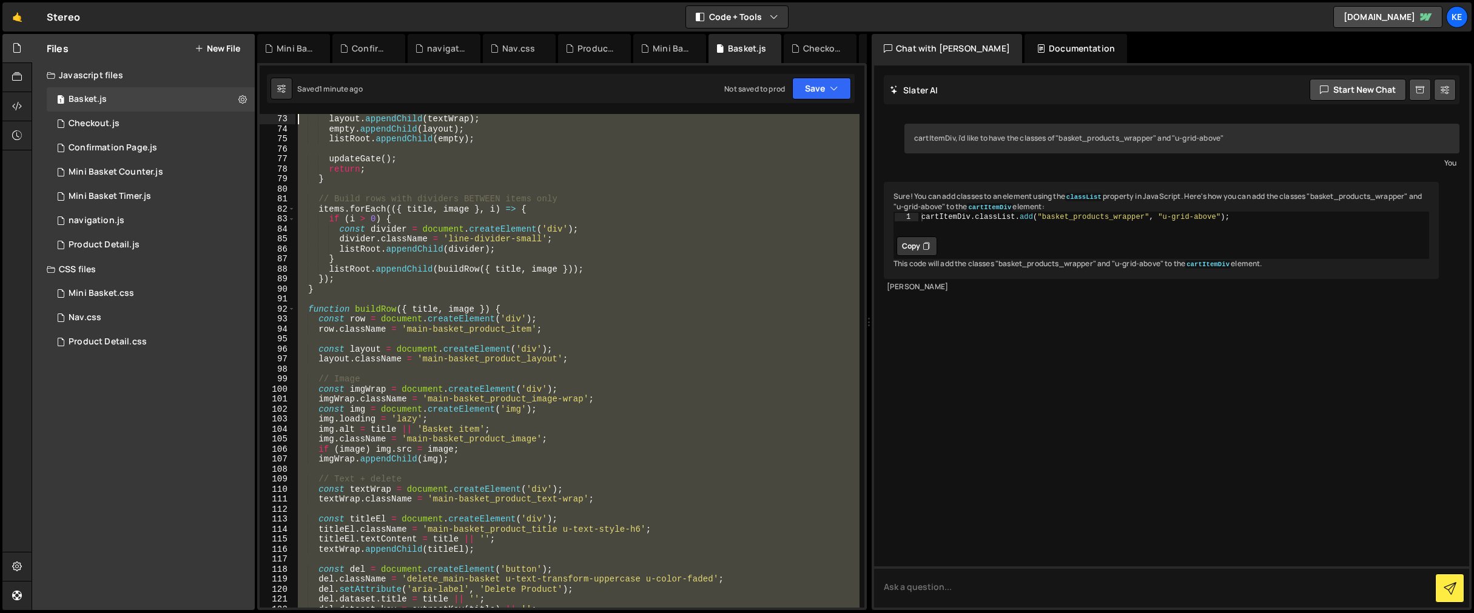
scroll to position [0, 0]
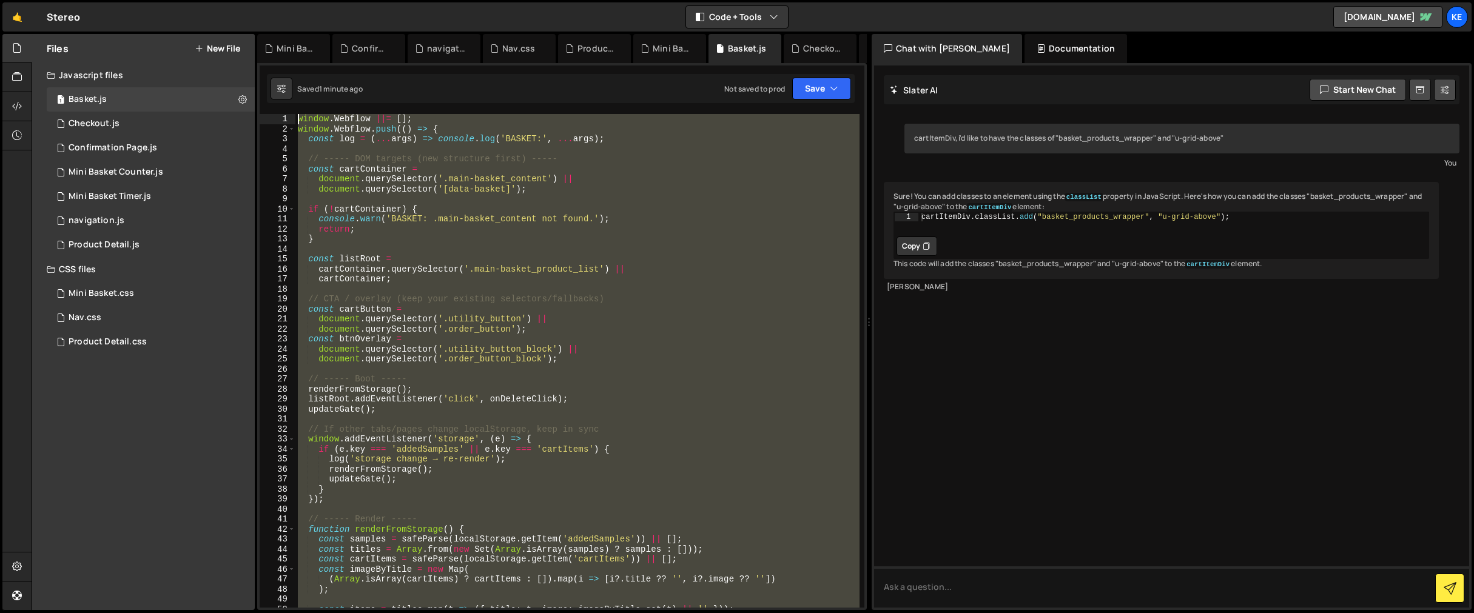
drag, startPoint x: 493, startPoint y: 425, endPoint x: 246, endPoint y: -41, distance: 526.6
click at [246, 0] on html "Projects [GEOGRAPHIC_DATA] Blog Ke Projects Your Teams Account Upgrade Logout" at bounding box center [737, 306] width 1474 height 613
type textarea "window.Webflow ||= []; window.Webflow.push(() => {"
paste textarea
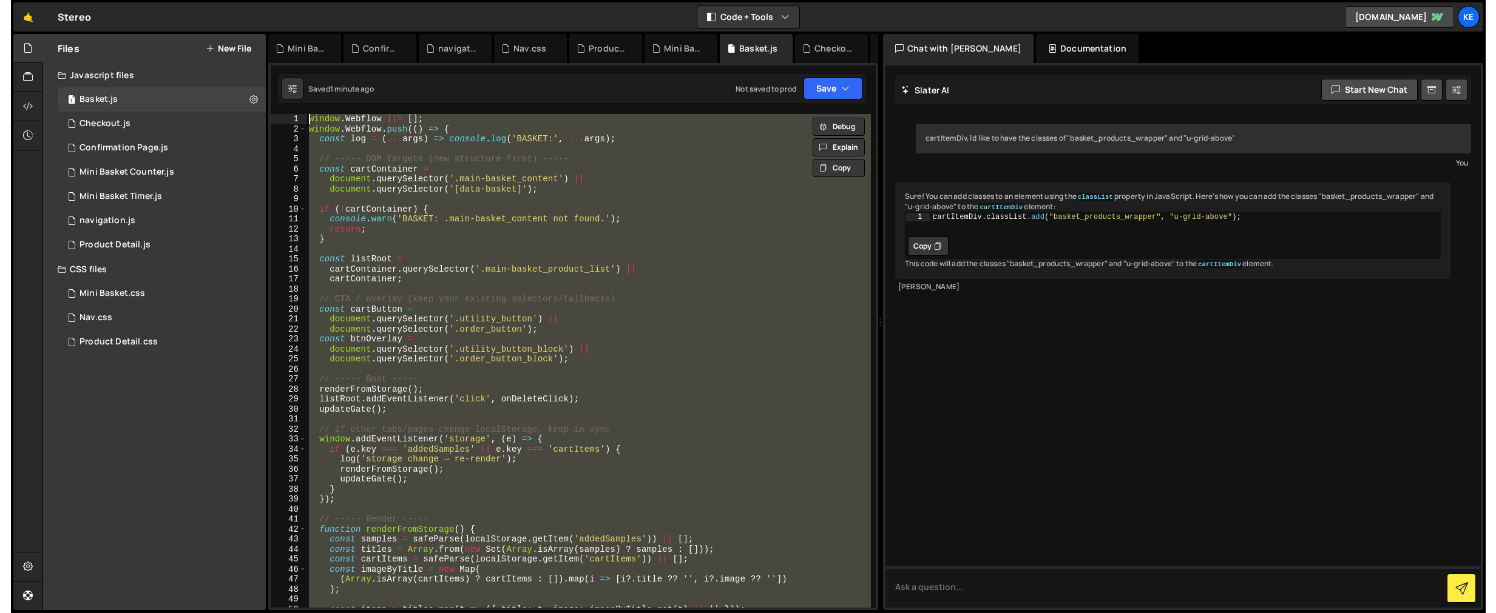
scroll to position [1949, 0]
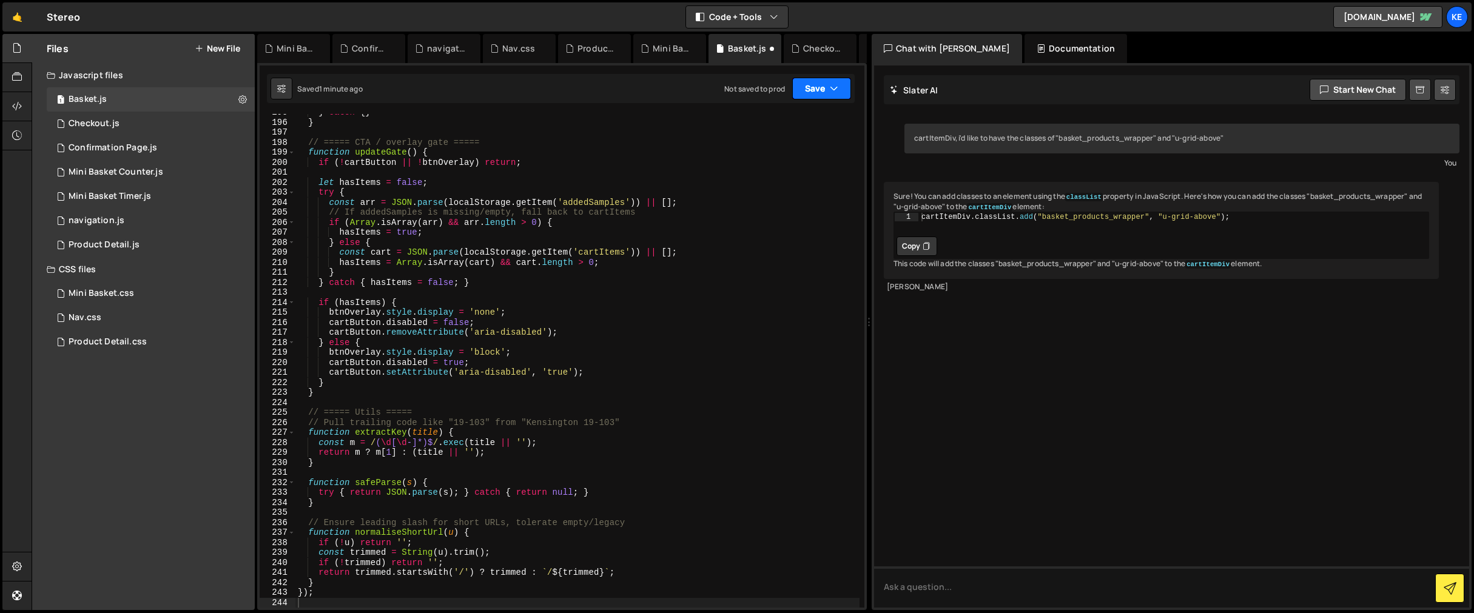
click at [830, 88] on icon "button" at bounding box center [834, 89] width 8 height 12
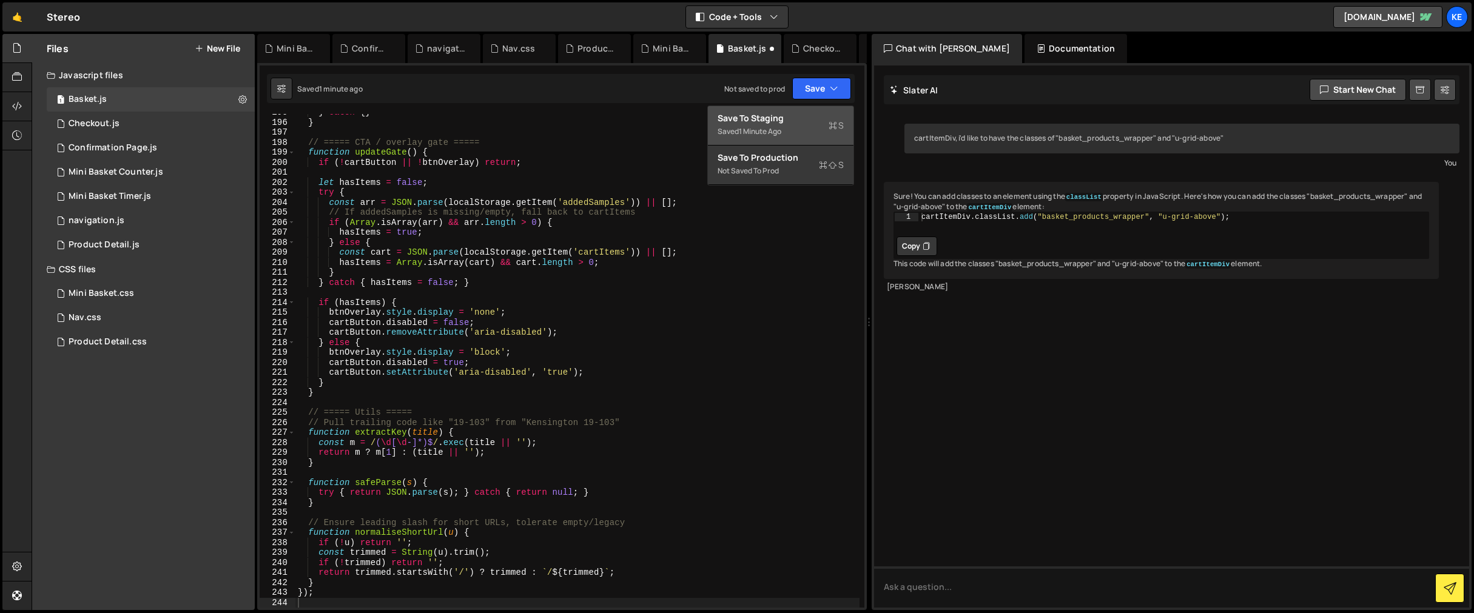
click at [748, 120] on div "Save to Staging S" at bounding box center [781, 118] width 126 height 12
